Goal: Task Accomplishment & Management: Manage account settings

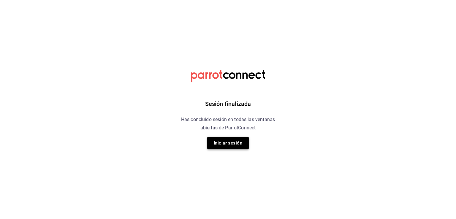
click at [220, 139] on button "Iniciar sesión" at bounding box center [228, 143] width 42 height 12
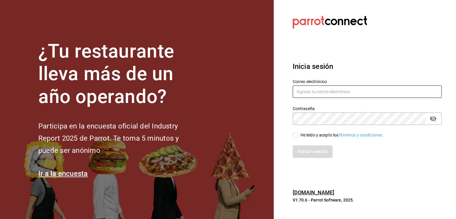
type input "[EMAIL_ADDRESS][DOMAIN_NAME]"
click at [294, 138] on label "He leído y acepto los Términos y condiciones." at bounding box center [338, 135] width 91 height 6
click at [294, 138] on input "He leído y acepto los Términos y condiciones." at bounding box center [295, 135] width 5 height 5
checkbox input "true"
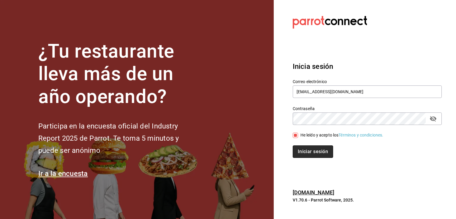
click at [304, 151] on button "Iniciar sesión" at bounding box center [313, 152] width 40 height 12
